Goal: Task Accomplishment & Management: Complete application form

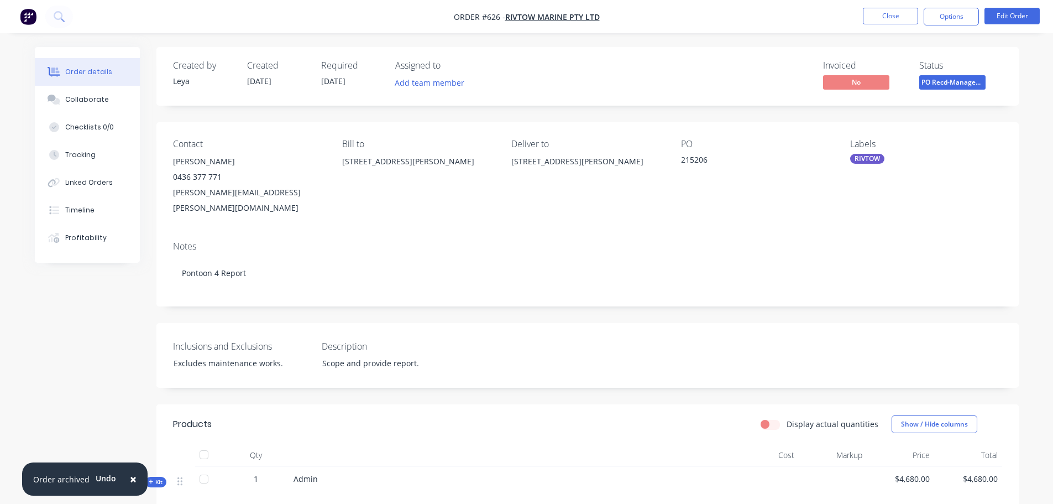
click at [86, 70] on div "Order details" at bounding box center [88, 72] width 47 height 10
click at [890, 17] on button "Close" at bounding box center [890, 16] width 55 height 17
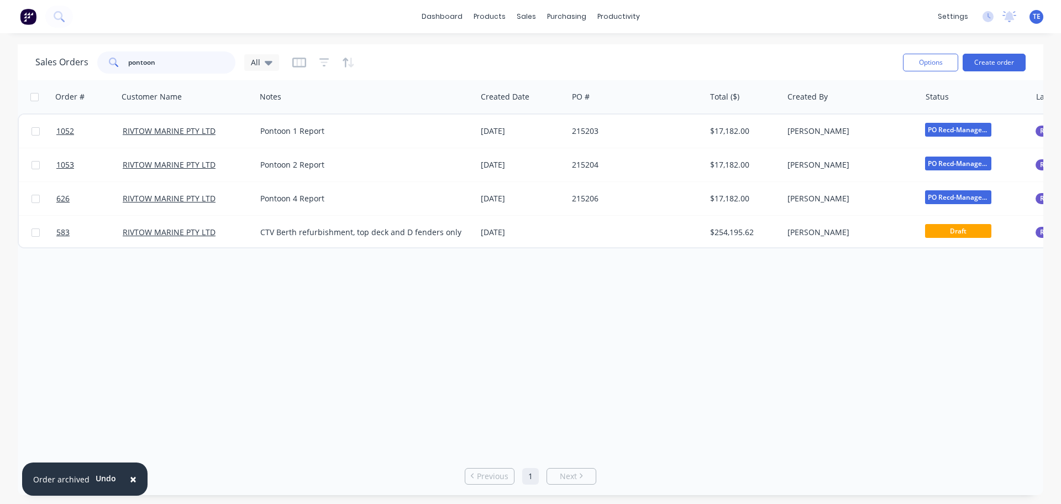
drag, startPoint x: 117, startPoint y: 64, endPoint x: 25, endPoint y: 61, distance: 91.8
click at [25, 61] on div "Sales Orders pontoon All Options Create order" at bounding box center [531, 62] width 1026 height 36
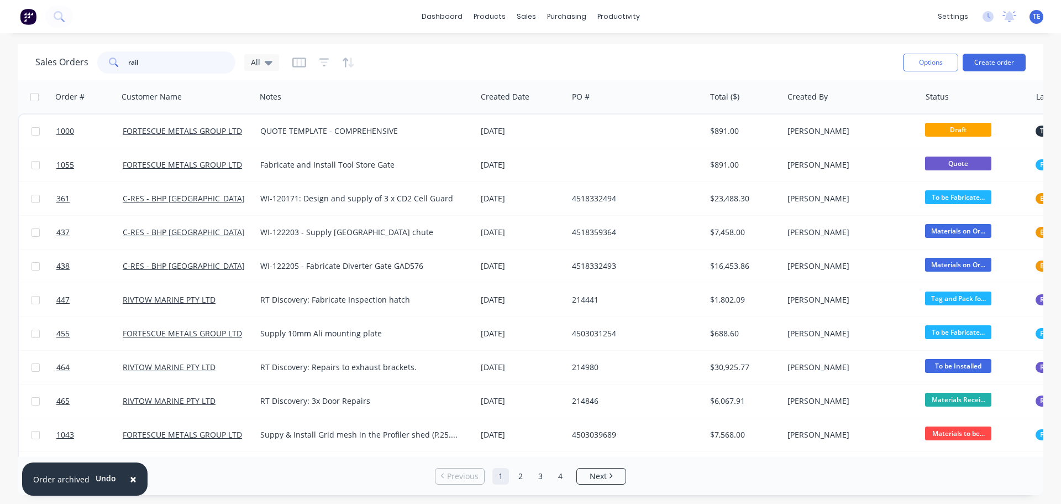
type input "rail"
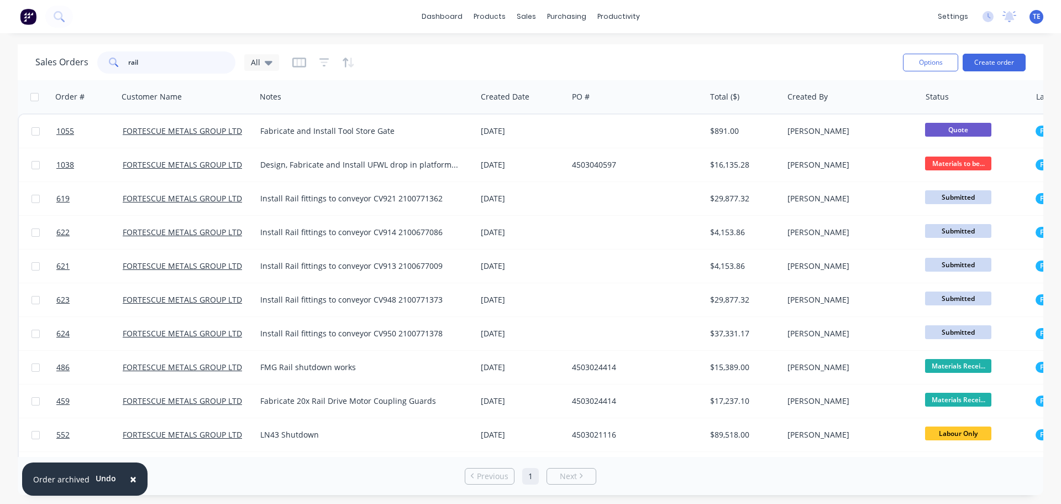
click at [0, 61] on html "× Order archived Undo dashboard products sales purchasing productivity dashboar…" at bounding box center [530, 252] width 1061 height 504
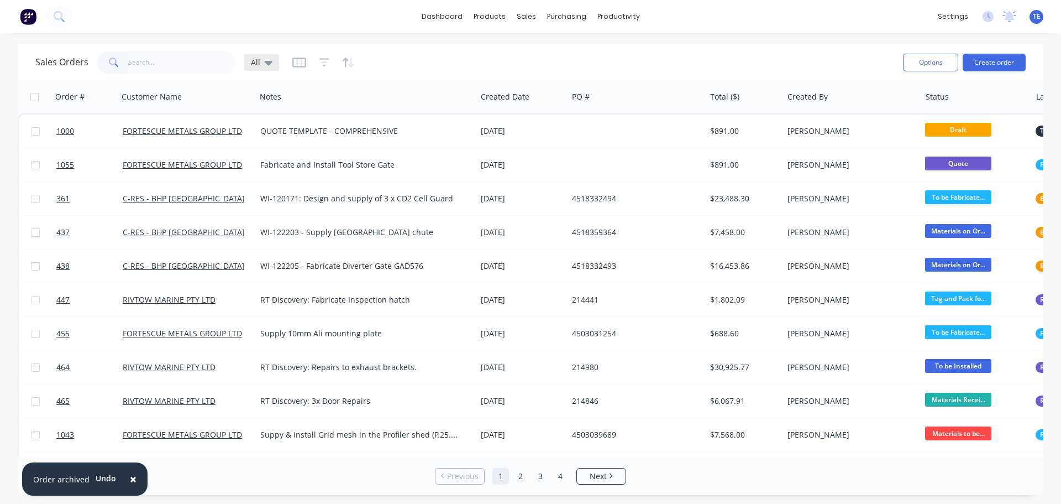
click at [260, 60] on div "All" at bounding box center [262, 62] width 22 height 10
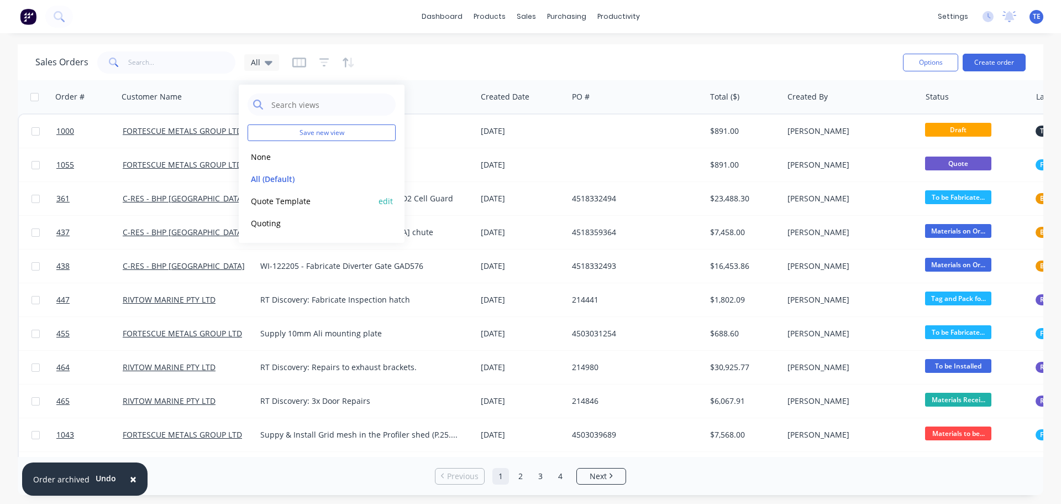
click at [280, 202] on button "Quote Template" at bounding box center [311, 201] width 126 height 13
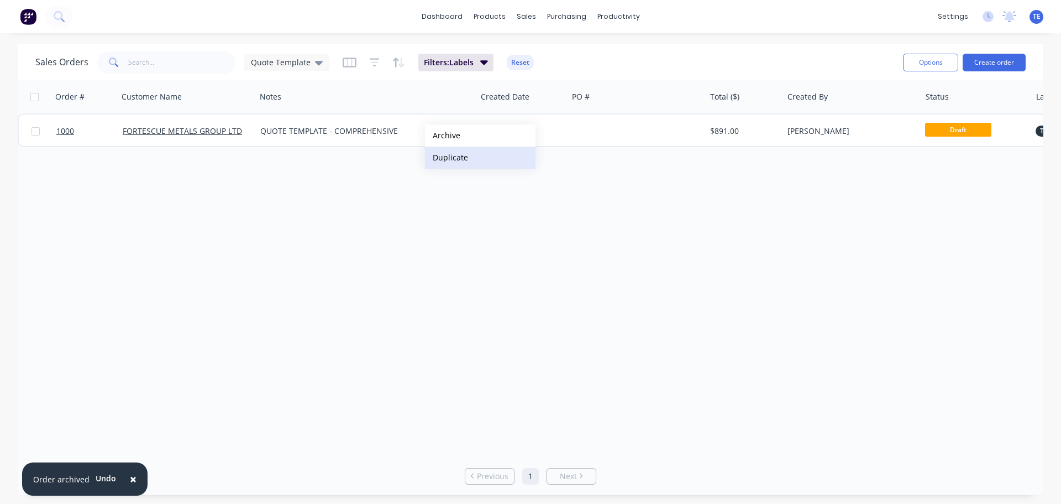
click at [464, 160] on button "Duplicate" at bounding box center [480, 157] width 111 height 22
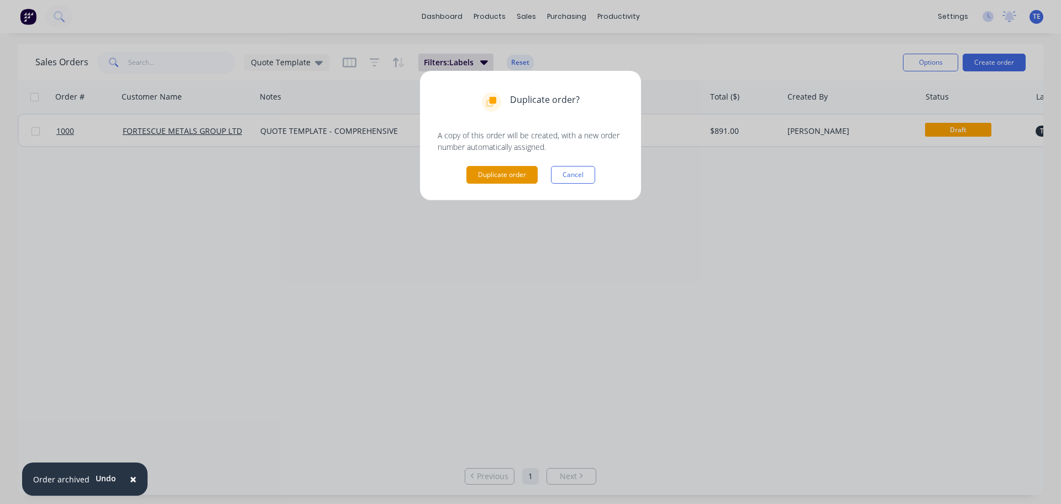
click at [509, 170] on button "Duplicate order" at bounding box center [502, 175] width 71 height 18
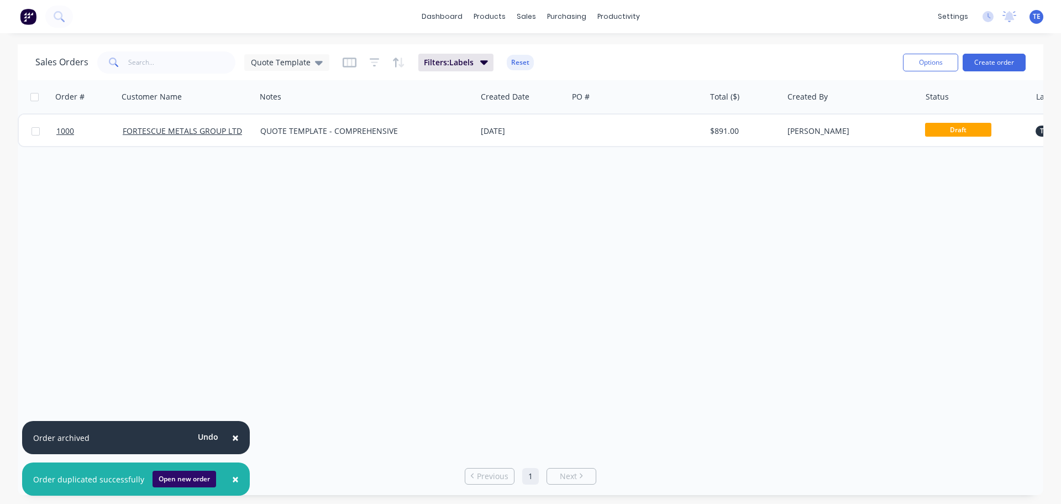
click at [187, 473] on button "Open new order" at bounding box center [185, 478] width 64 height 17
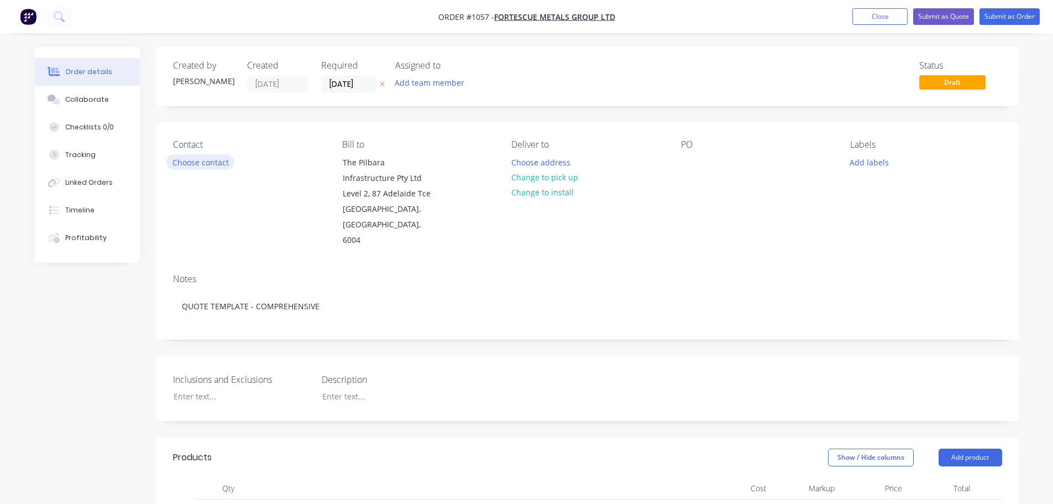
click at [195, 163] on button "Choose contact" at bounding box center [200, 161] width 68 height 15
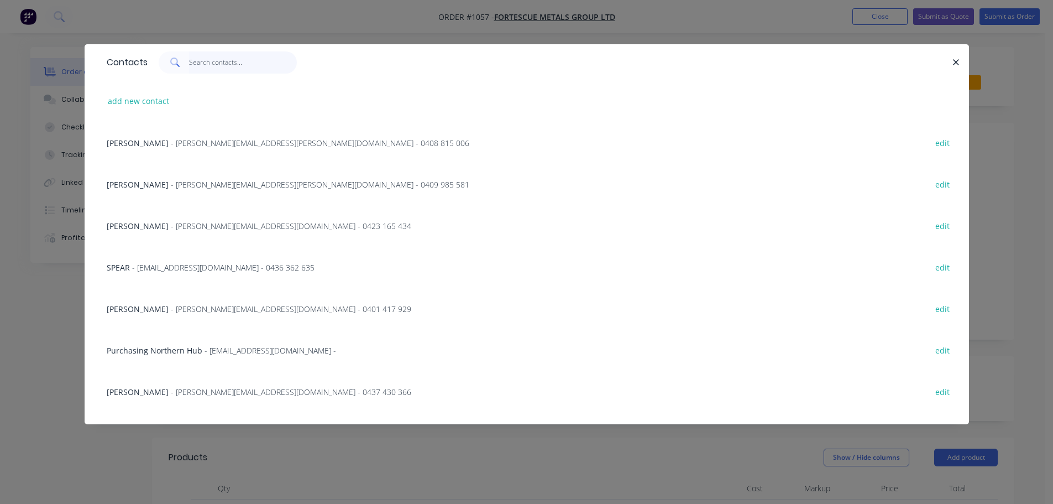
click at [202, 65] on input "text" at bounding box center [243, 62] width 108 height 22
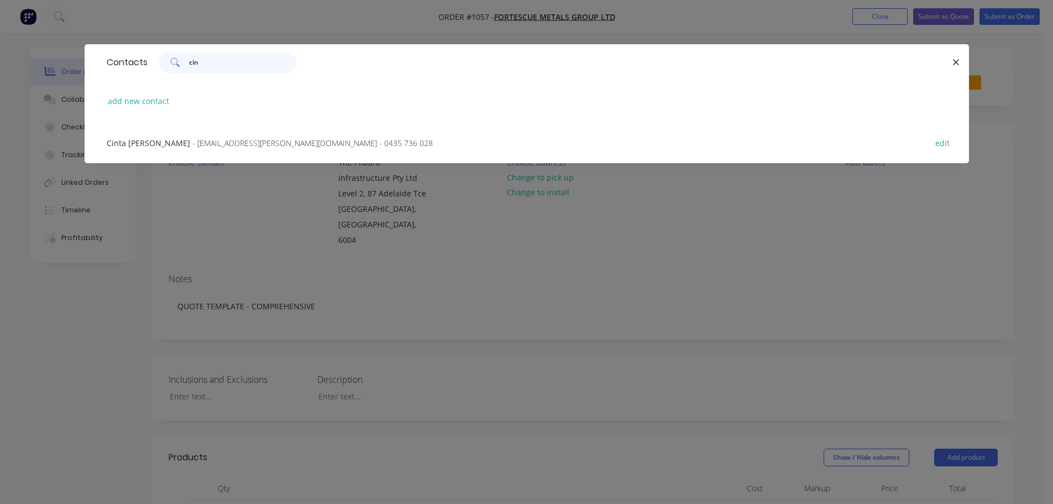
type input "cin"
click at [254, 140] on span "- cinta.behrend@fortescue.com - 0435 736 028" at bounding box center [312, 143] width 240 height 11
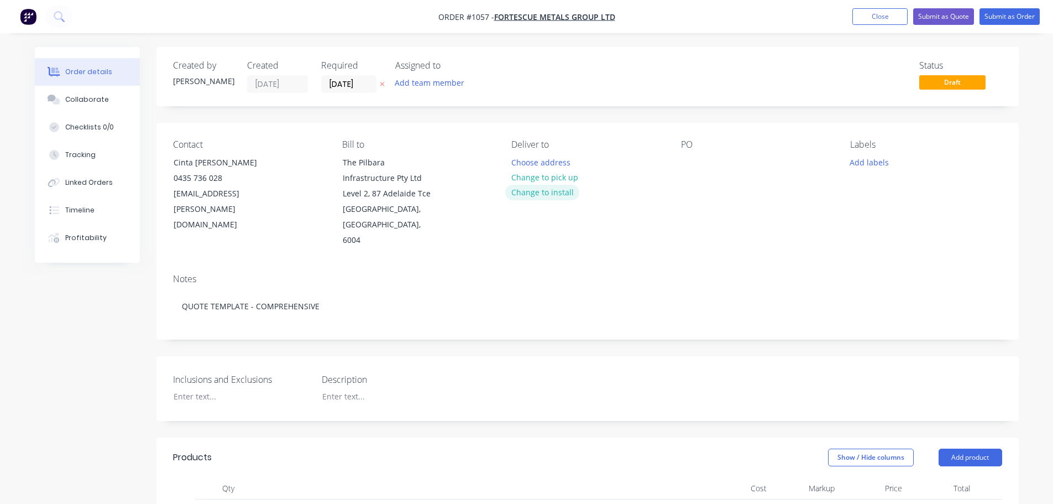
click at [551, 189] on button "Change to install" at bounding box center [542, 192] width 74 height 15
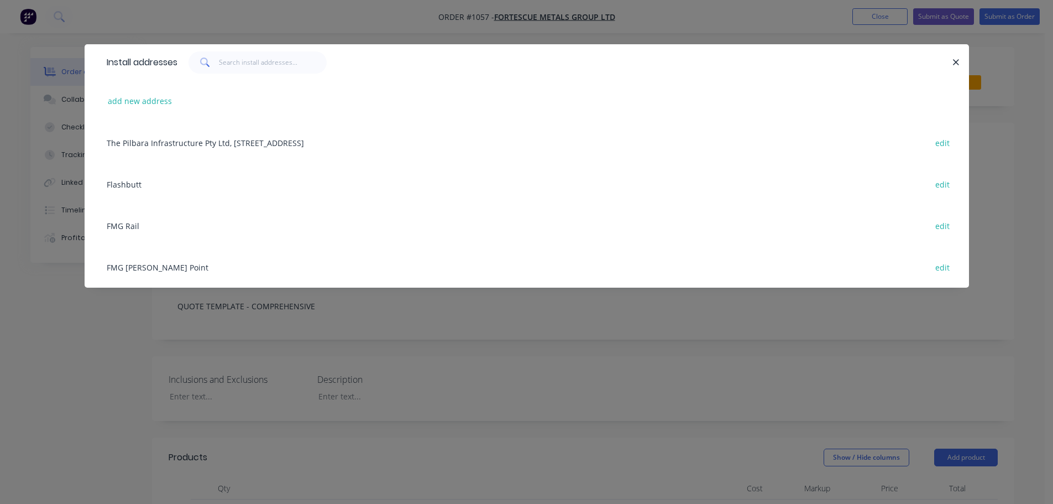
click at [123, 180] on div "Flashbutt edit" at bounding box center [526, 183] width 851 height 41
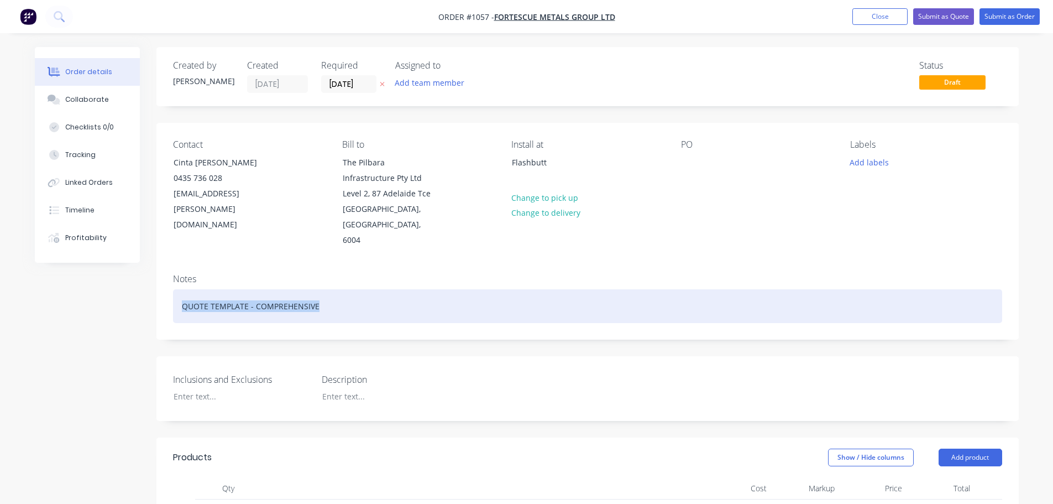
drag, startPoint x: 358, startPoint y: 289, endPoint x: 135, endPoint y: 275, distance: 223.8
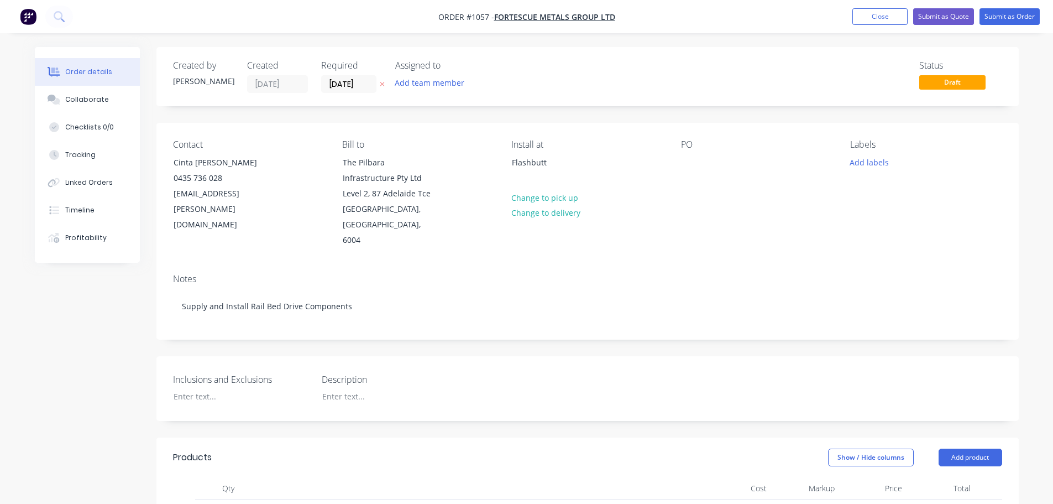
click at [586, 247] on div "Contact Cinta Behrend 0435 736 028 cinta.behrend@fortescue.com Bill to The Pilb…" at bounding box center [587, 194] width 862 height 142
click at [933, 17] on button "Submit as Quote" at bounding box center [943, 16] width 61 height 17
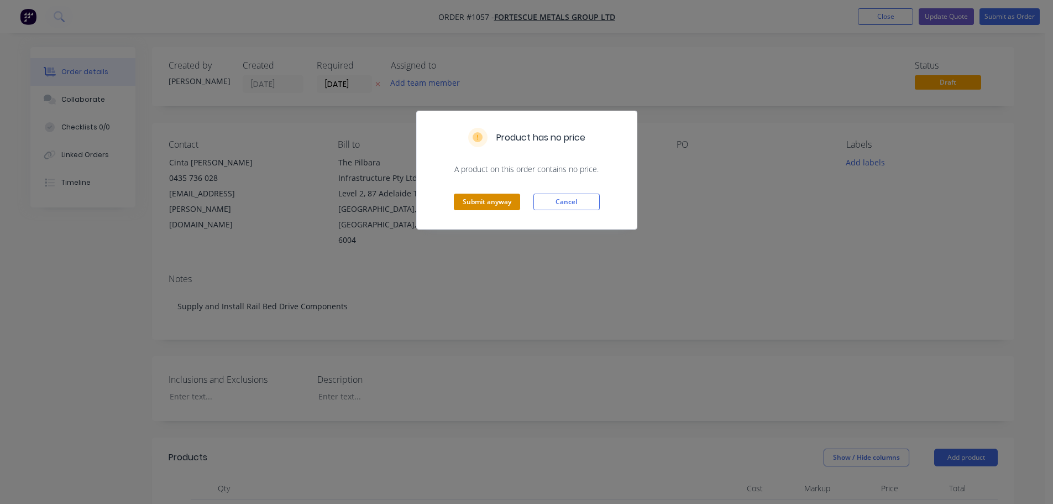
click at [485, 202] on button "Submit anyway" at bounding box center [487, 201] width 66 height 17
